Goal: Task Accomplishment & Management: Use online tool/utility

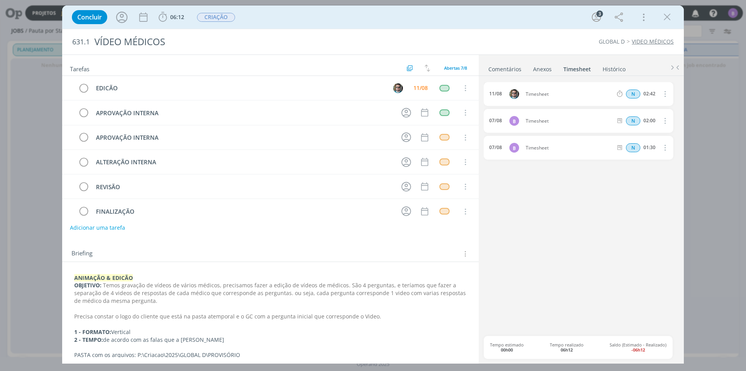
click at [575, 66] on link "Timesheet" at bounding box center [577, 67] width 28 height 11
click at [553, 175] on div "11/08 Timesheet N 02:42 Excluir 07/08 B Timesheet N 02:00 Excluir Editar 07/08 …" at bounding box center [581, 208] width 195 height 253
click at [173, 21] on span "06:12" at bounding box center [171, 17] width 29 height 12
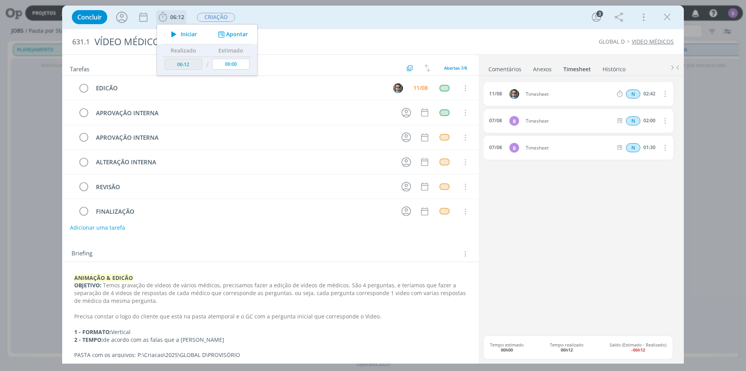
click at [221, 30] on div "Iniciar Apontar" at bounding box center [207, 33] width 100 height 19
click at [230, 31] on button "Apontar" at bounding box center [232, 34] width 32 height 8
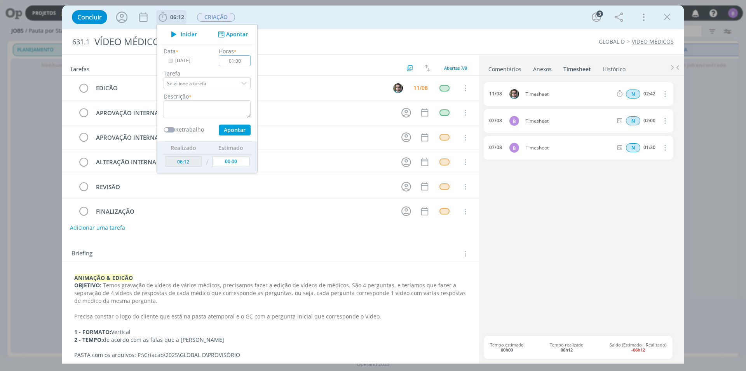
type input "01:00"
click at [197, 114] on textarea "dialog" at bounding box center [207, 109] width 87 height 18
type textarea "Timesheet"
click at [187, 63] on input "[DATE]" at bounding box center [188, 60] width 49 height 11
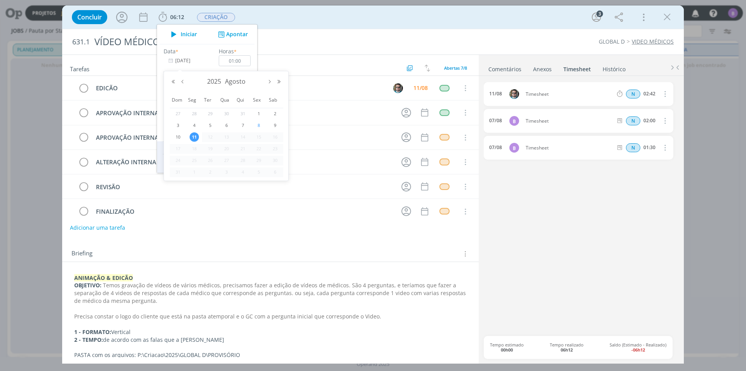
click at [257, 122] on span "8" at bounding box center [258, 125] width 9 height 9
type input "[DATE]"
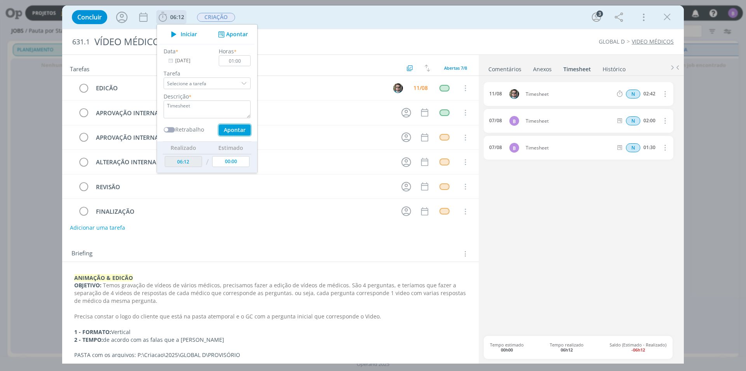
click at [236, 128] on button "Apontar" at bounding box center [235, 129] width 32 height 11
type input "07:12"
type input "[DATE]"
type input "00:00"
click at [639, 211] on div "11/08 Timesheet N 02:42 Excluir 08/08 B Timesheet N 01:00 Excluir Editar 07/08 …" at bounding box center [581, 208] width 195 height 253
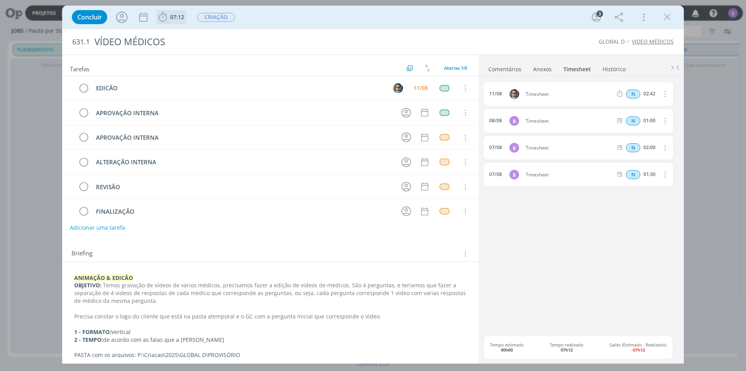
click at [182, 18] on span "07:12" at bounding box center [177, 16] width 14 height 7
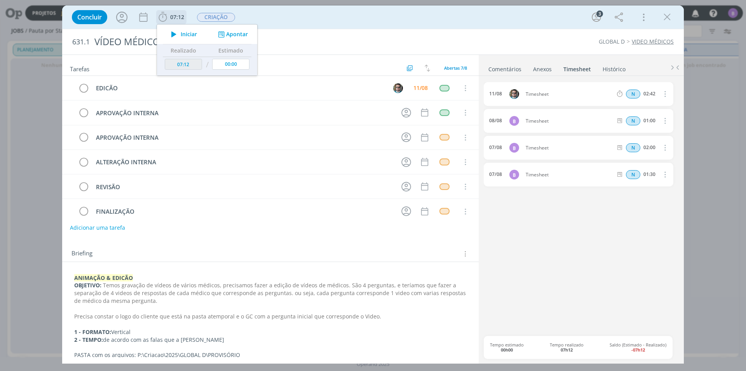
click at [236, 33] on button "Apontar" at bounding box center [232, 34] width 32 height 8
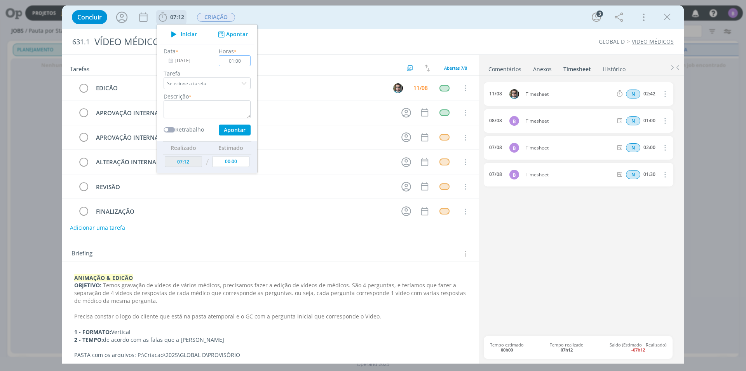
type input "01:00"
click at [218, 112] on textarea "dialog" at bounding box center [207, 109] width 87 height 18
type textarea "Timesheet"
click at [229, 128] on button "Apontar" at bounding box center [235, 129] width 32 height 11
type input "08:12"
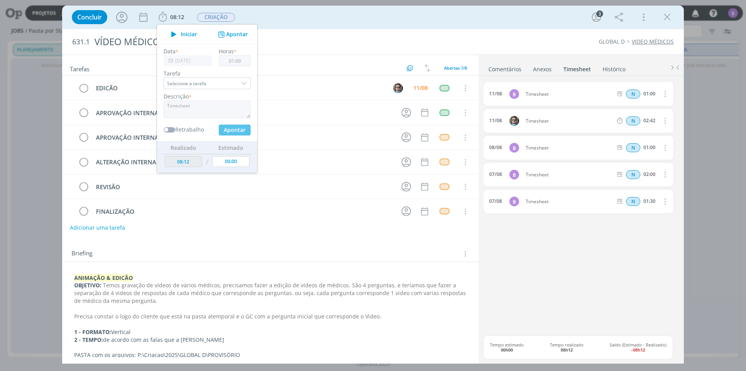
type input "00:00"
click at [502, 63] on link "Comentários" at bounding box center [505, 67] width 34 height 11
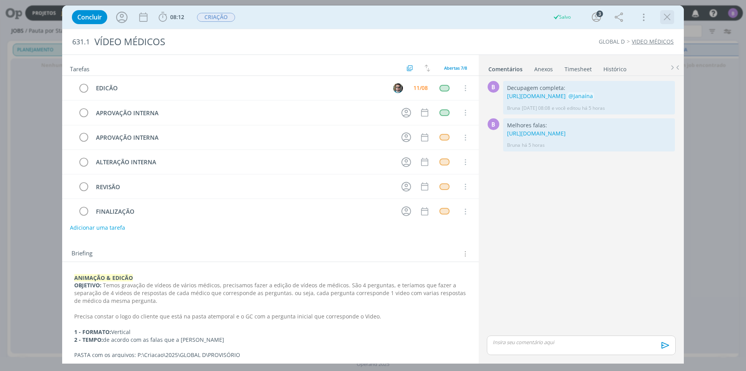
click at [671, 16] on icon "dialog" at bounding box center [668, 17] width 12 height 12
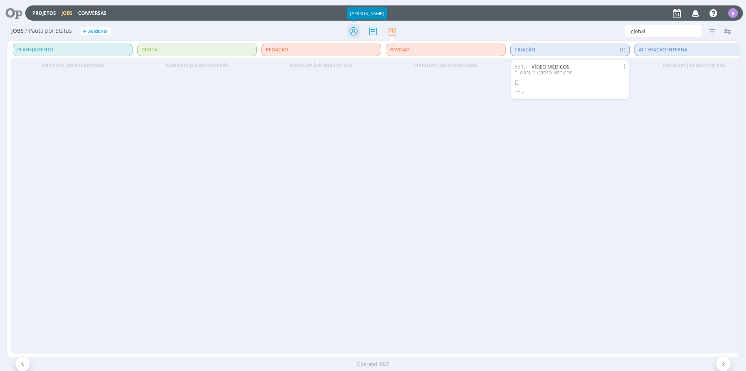
click at [355, 27] on icon at bounding box center [354, 31] width 14 height 15
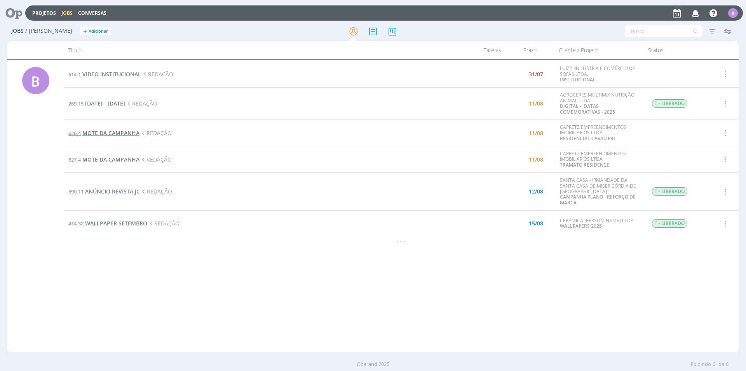
click at [123, 135] on span "MOTE DA CAMPANHA" at bounding box center [110, 132] width 57 height 7
